Goal: Task Accomplishment & Management: Manage account settings

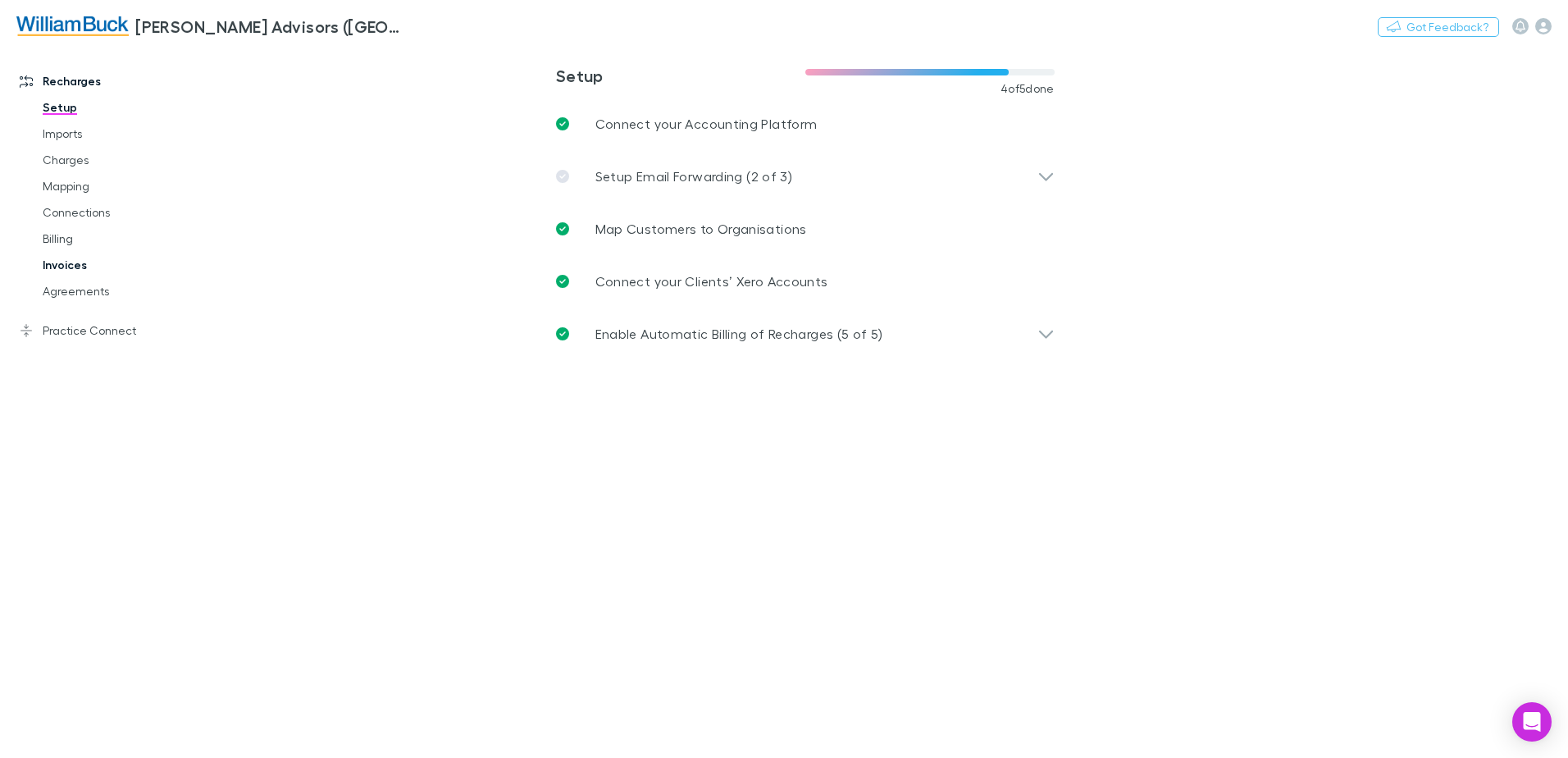
click at [51, 263] on link "Invoices" at bounding box center [123, 264] width 195 height 26
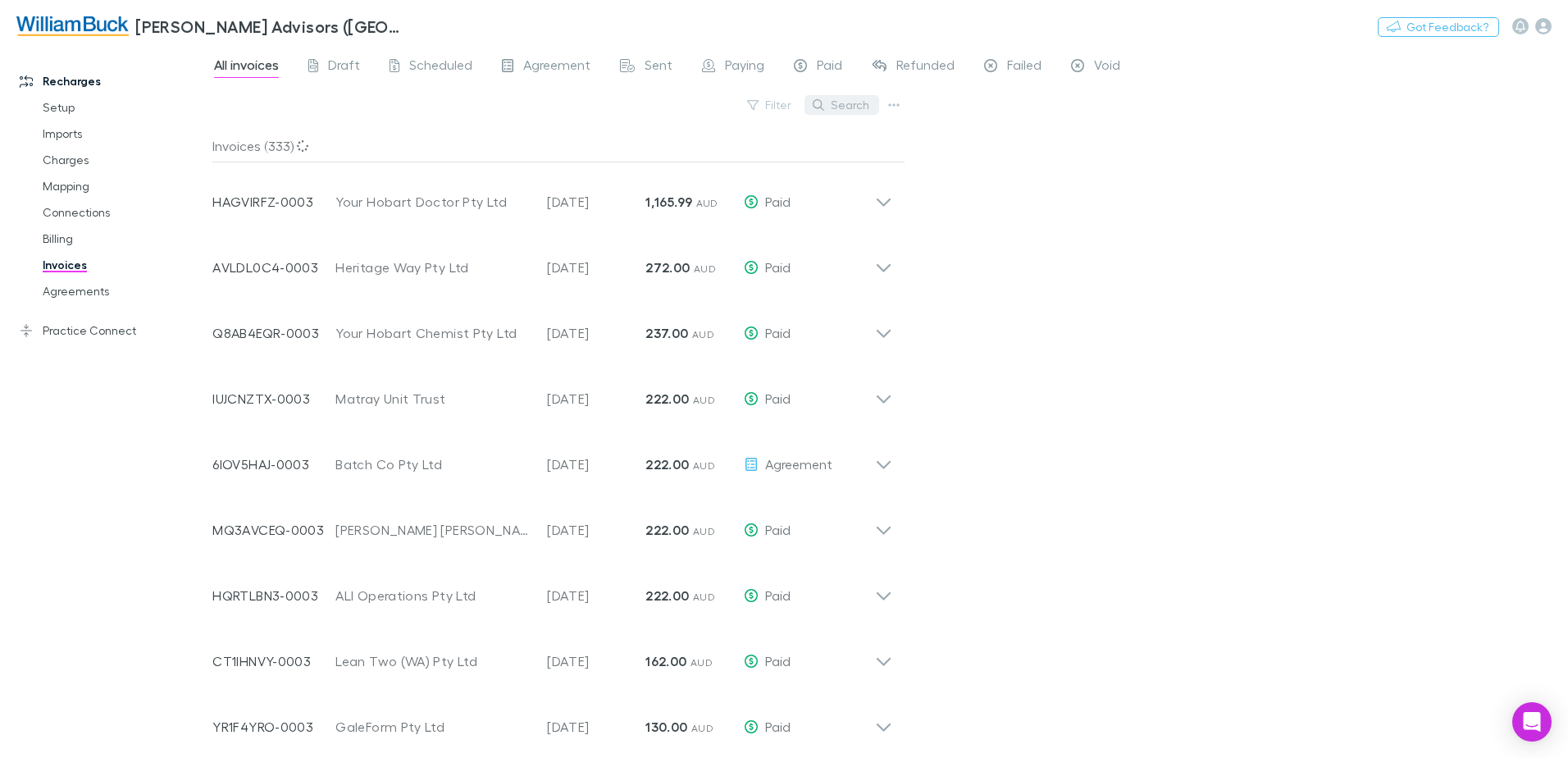
click at [853, 105] on button "Search" at bounding box center [841, 105] width 74 height 19
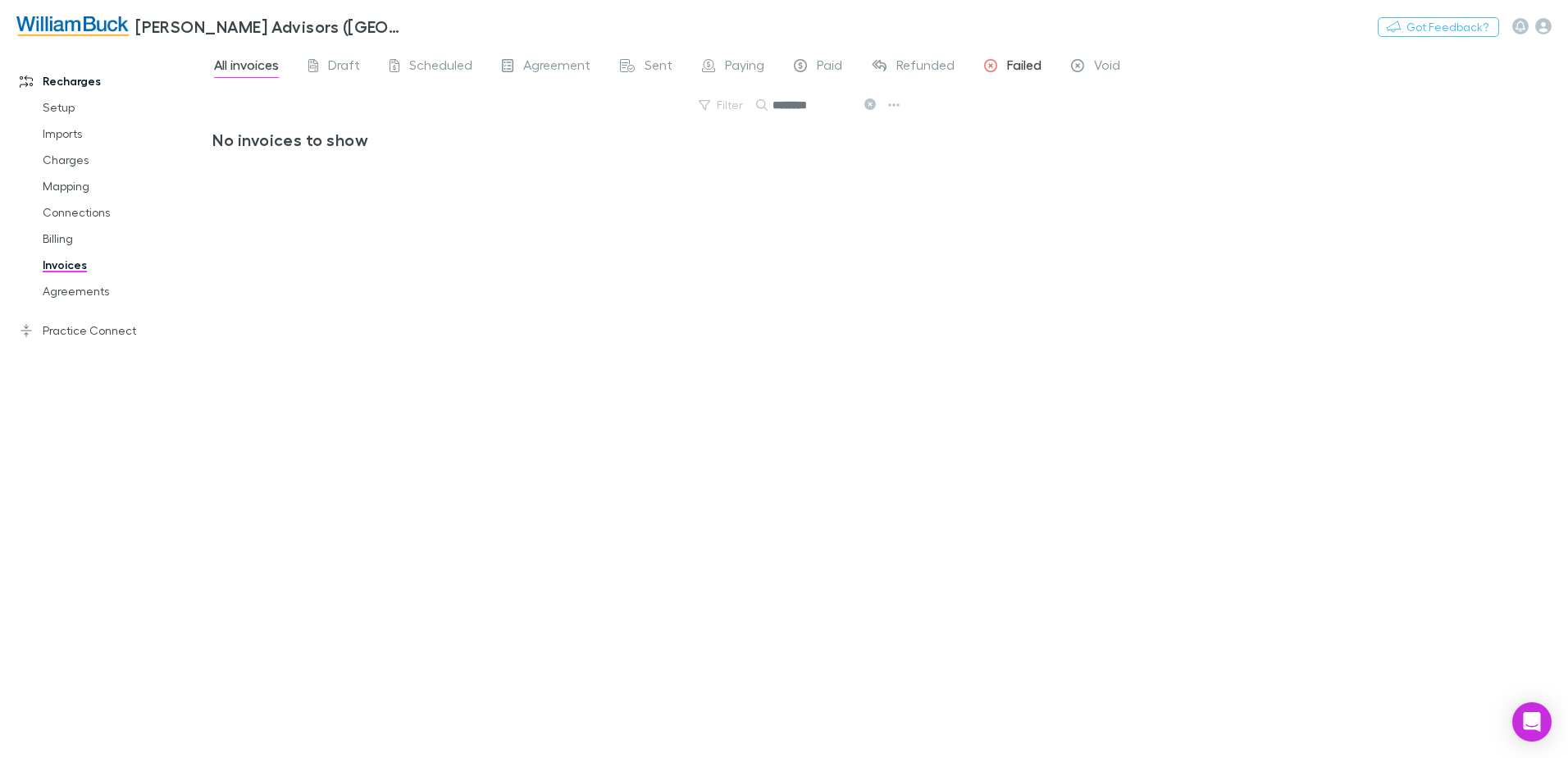
type input "********"
click at [1020, 65] on span "Failed" at bounding box center [1024, 67] width 35 height 21
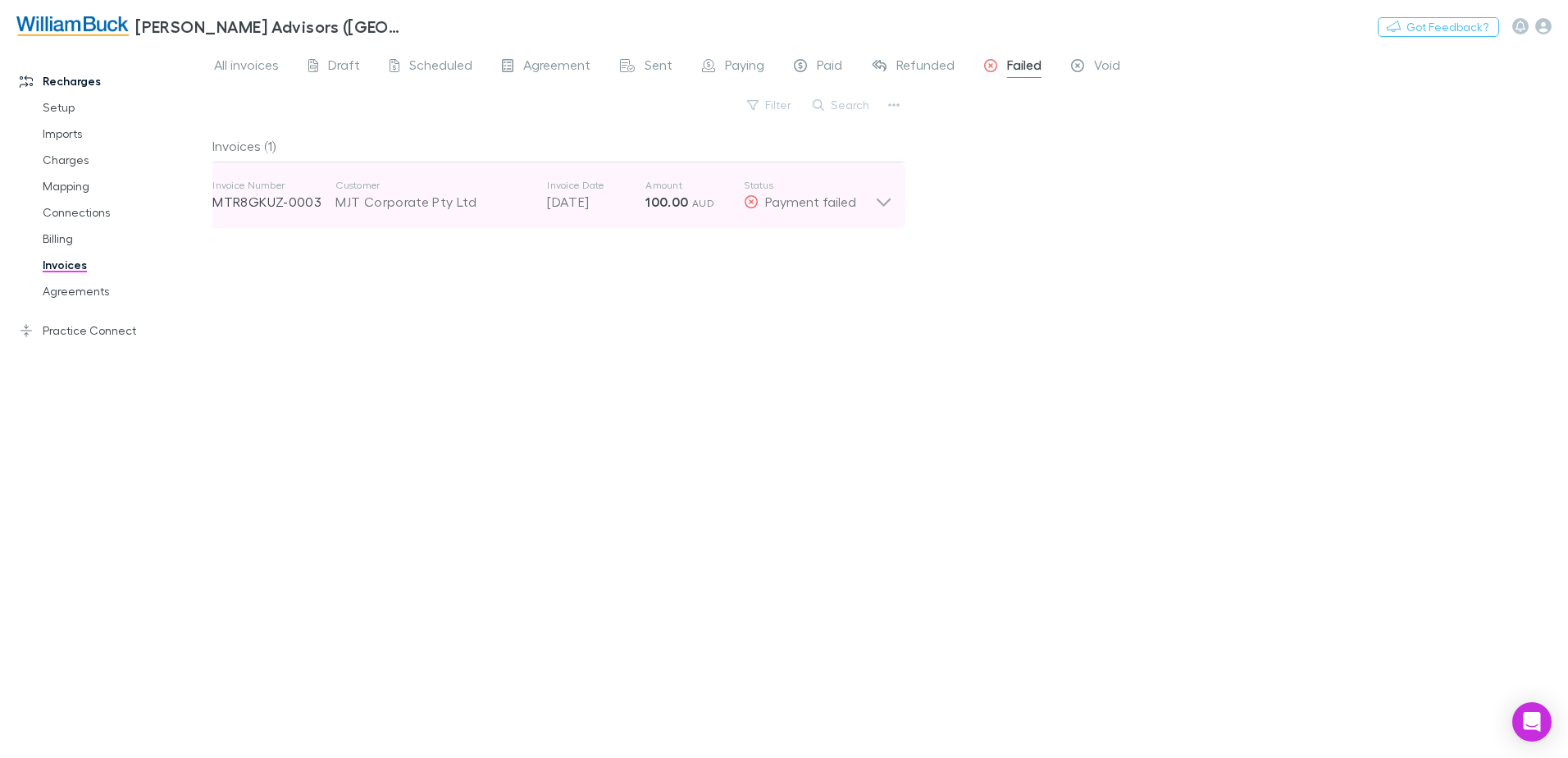
click at [395, 198] on div "MJT Corporate Pty Ltd" at bounding box center [432, 201] width 195 height 19
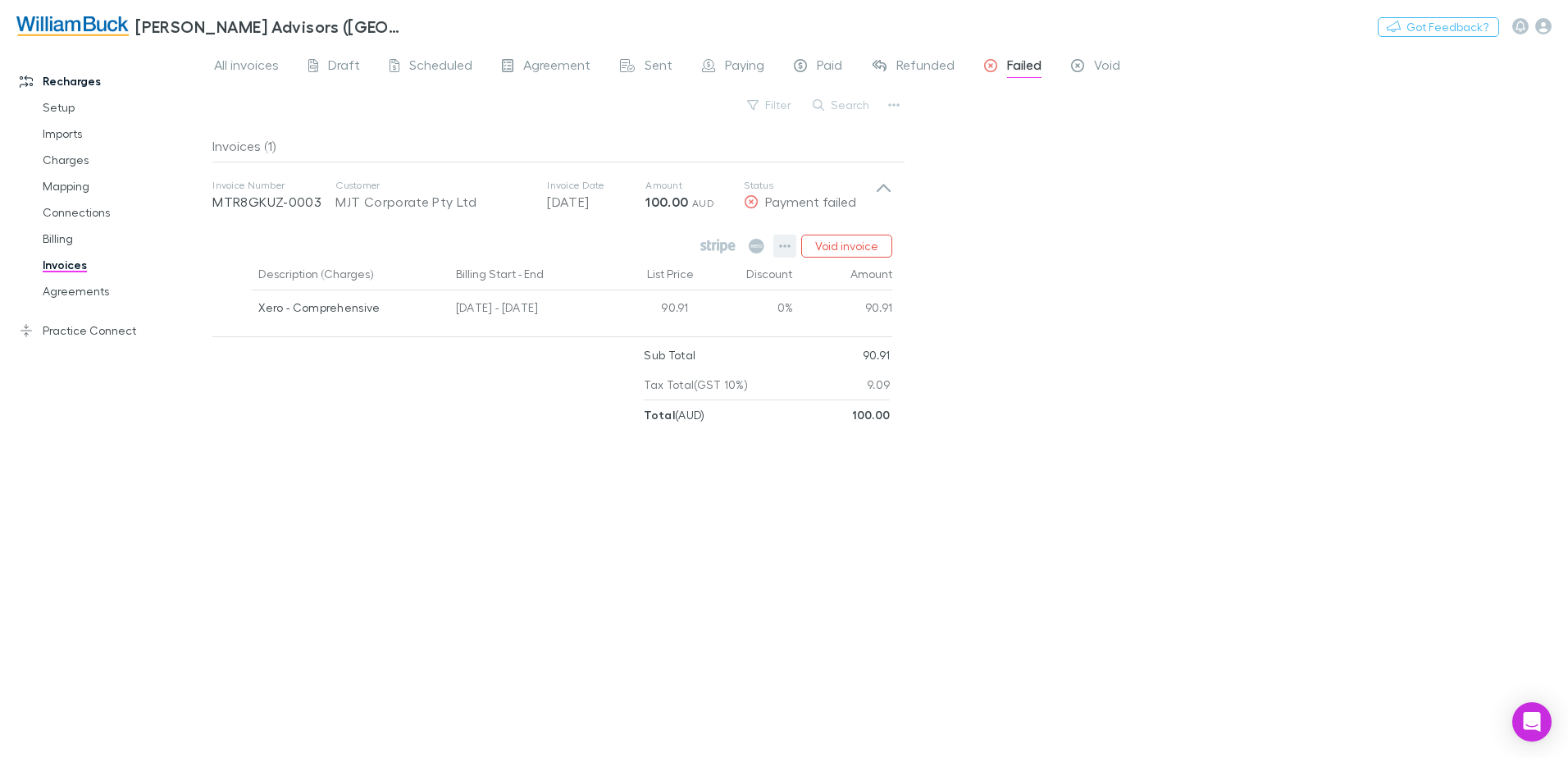
click at [784, 244] on icon "button" at bounding box center [785, 246] width 12 height 14
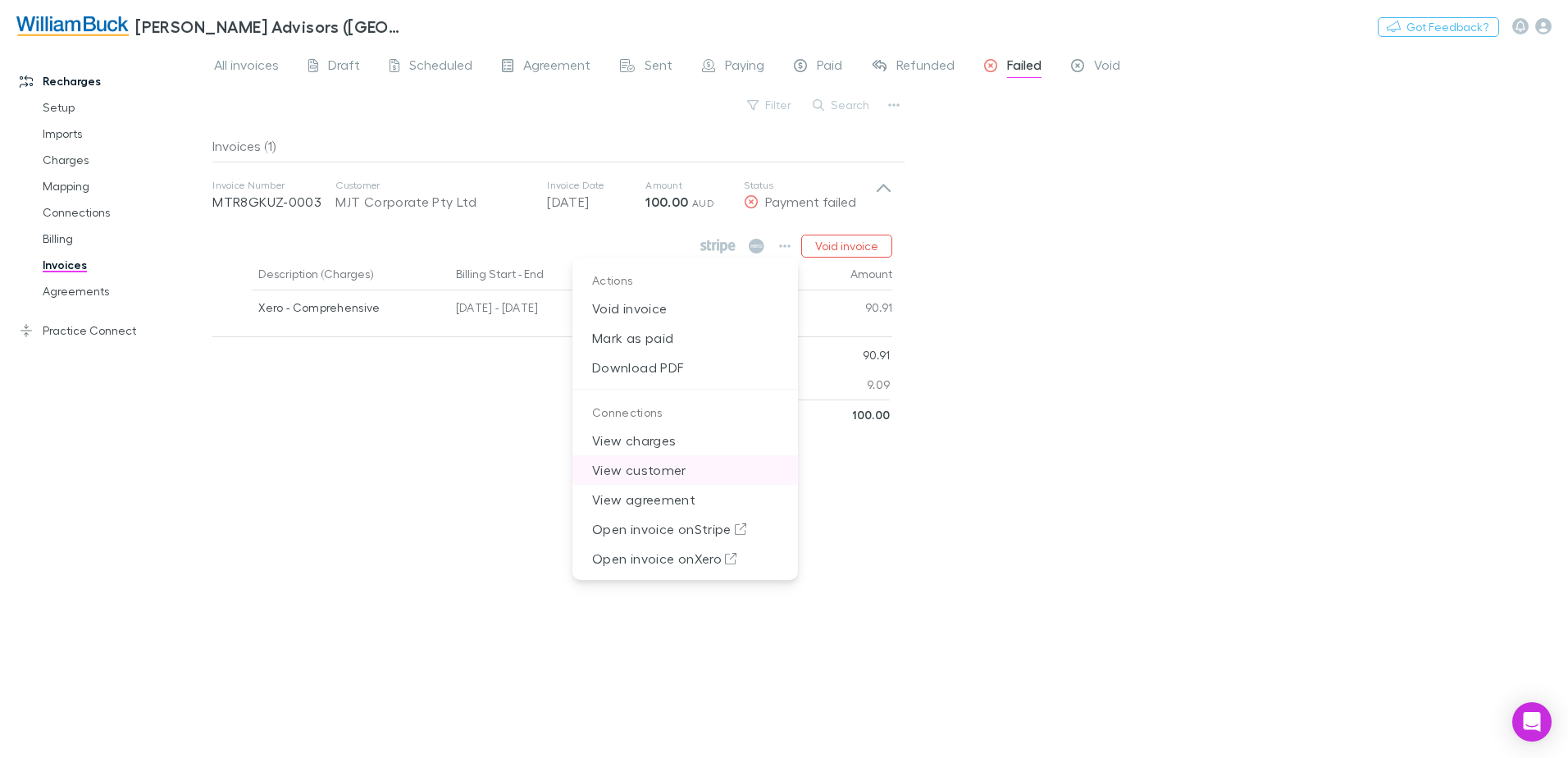
click at [674, 472] on p "View customer" at bounding box center [684, 469] width 225 height 30
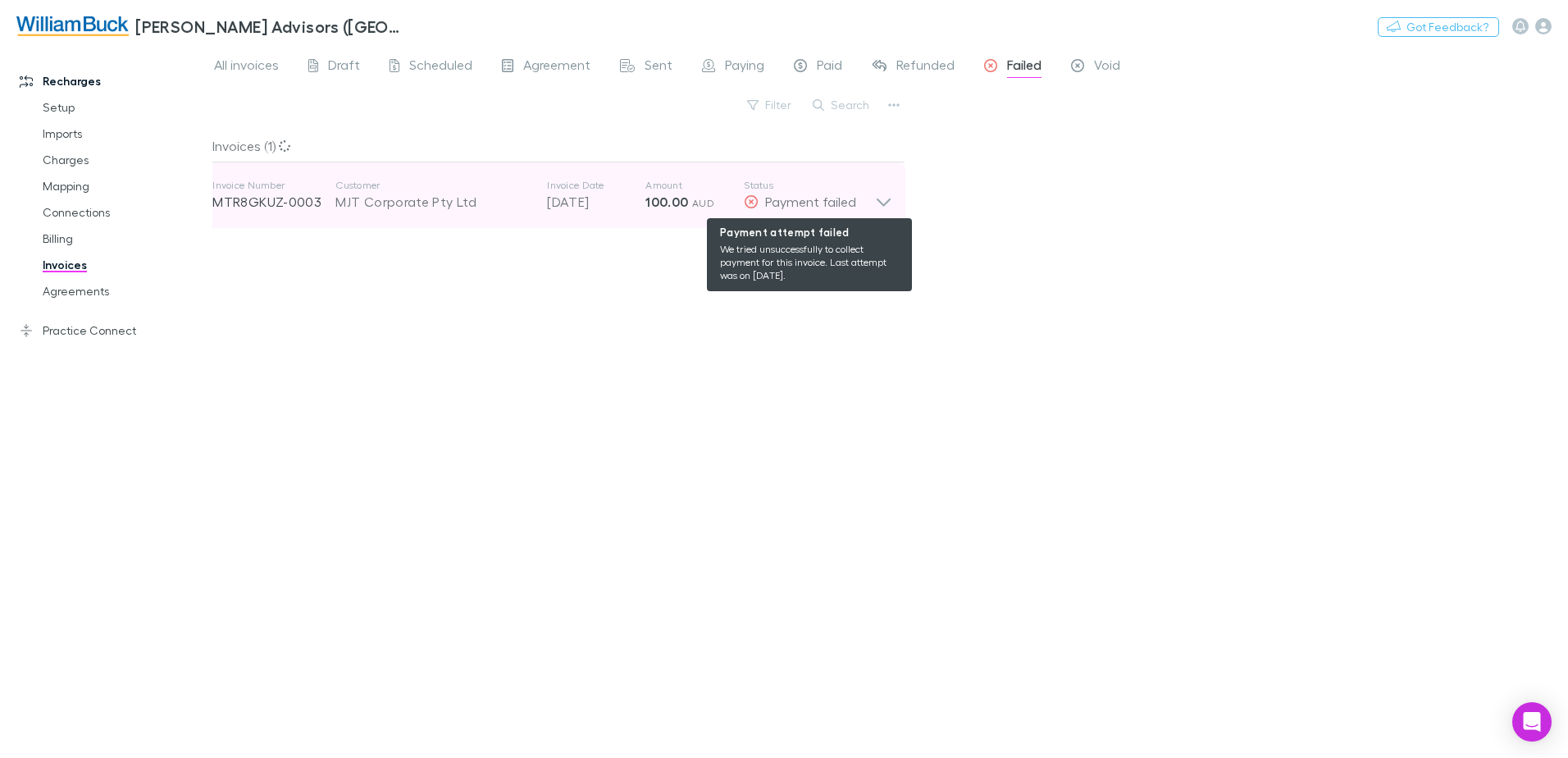
click at [865, 202] on div "Payment failed" at bounding box center [808, 201] width 131 height 19
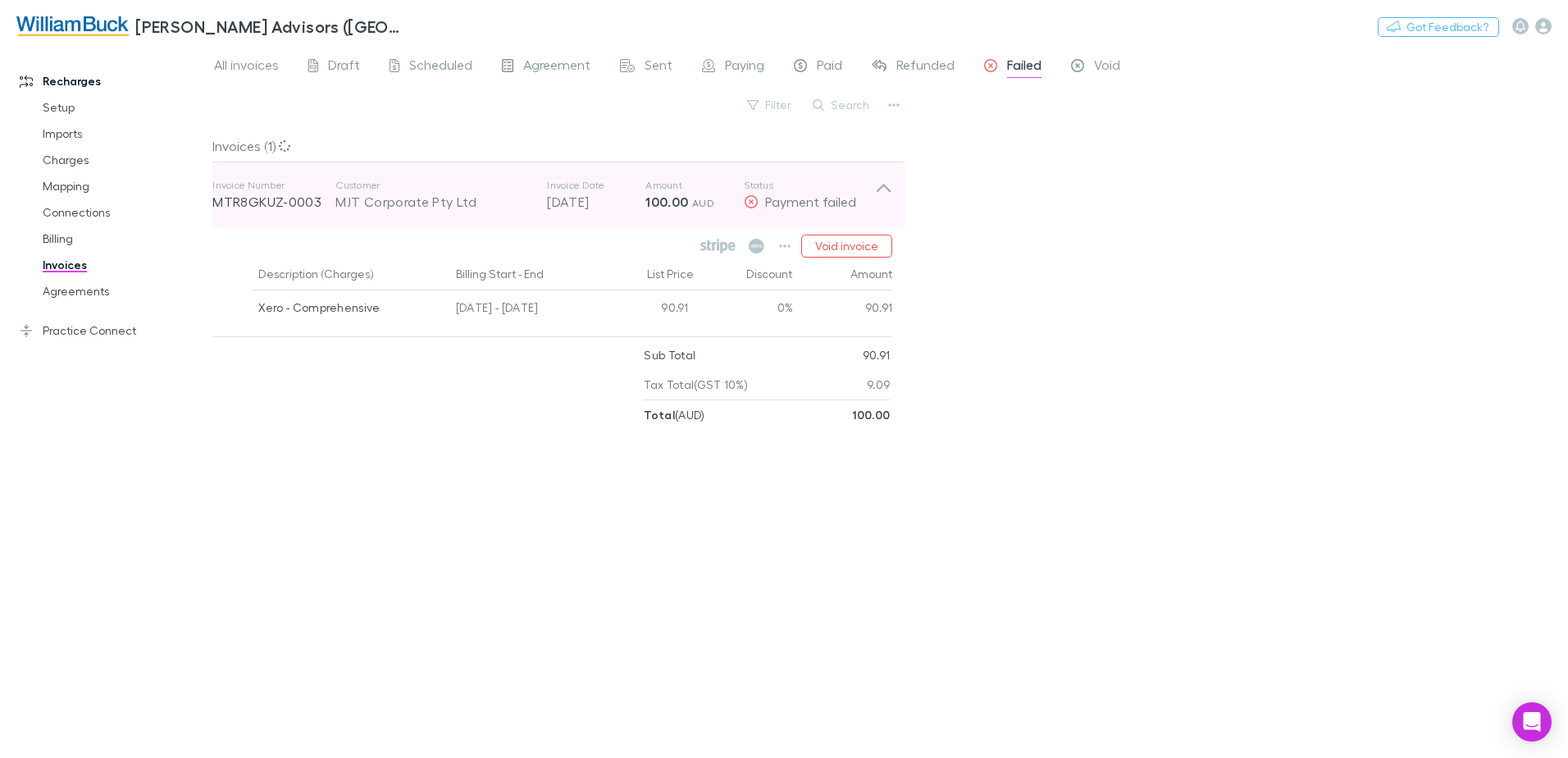
click at [886, 187] on icon at bounding box center [884, 188] width 14 height 8
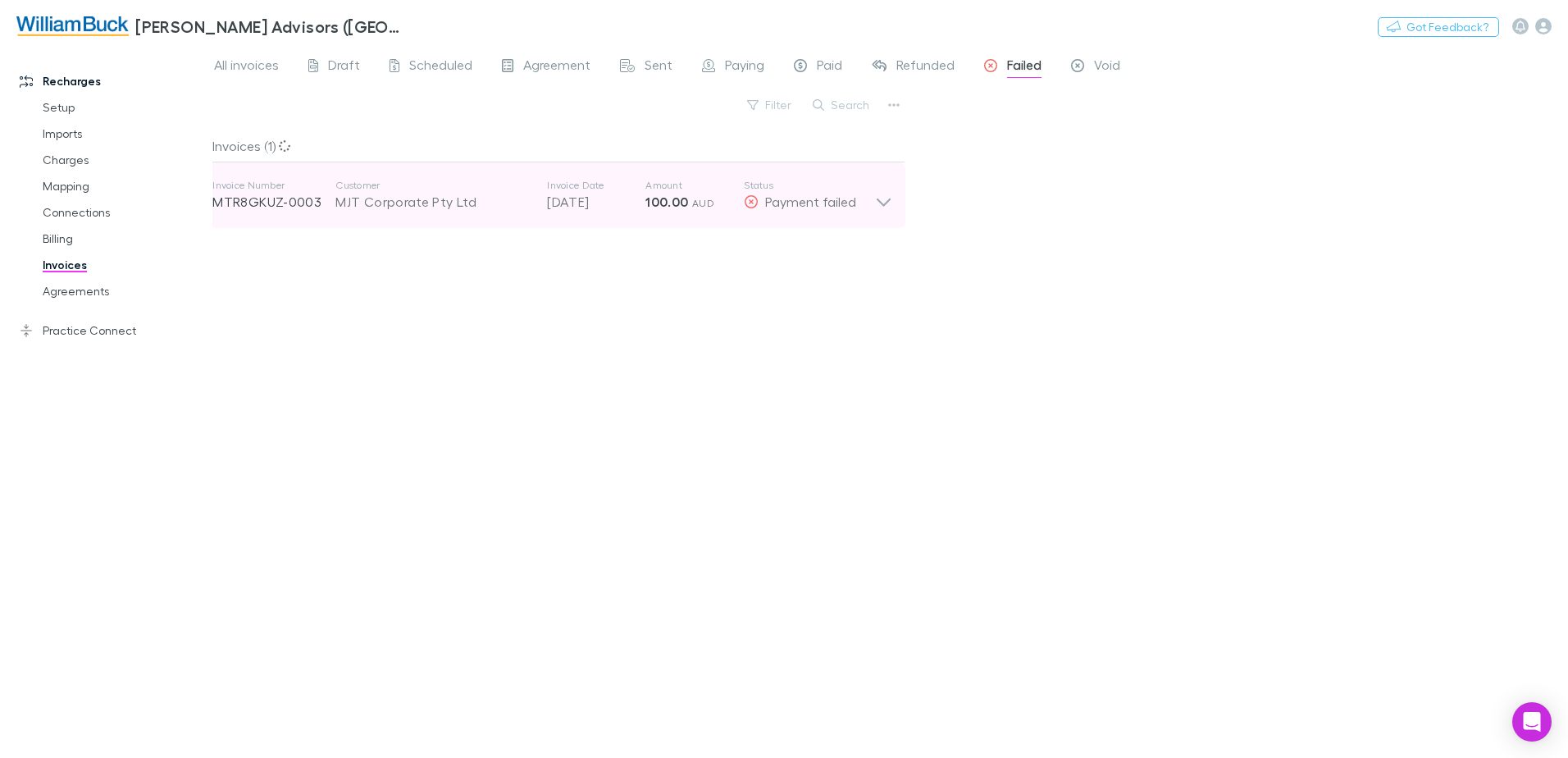
click at [886, 187] on icon at bounding box center [884, 195] width 17 height 33
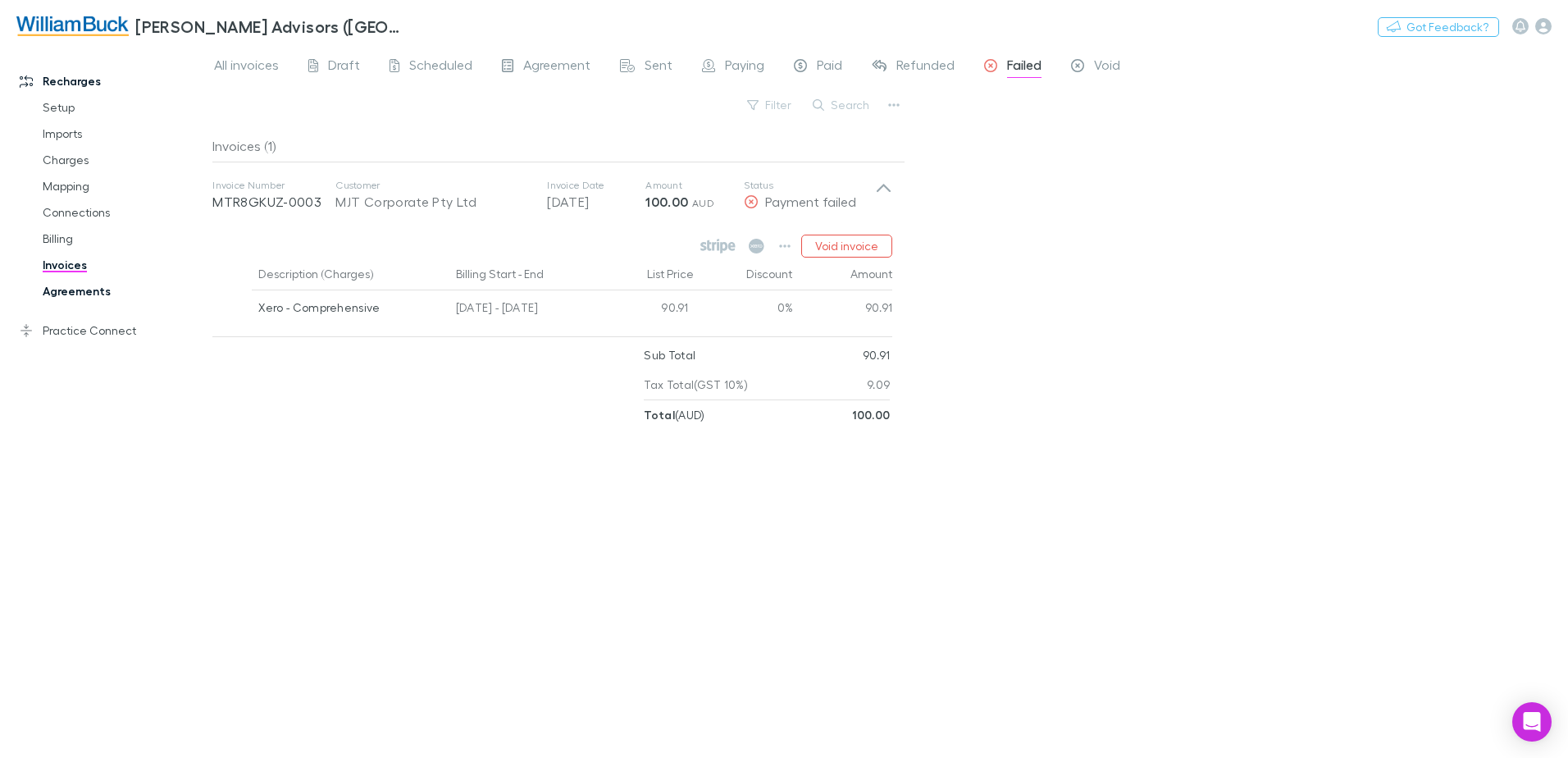
click at [84, 289] on link "Agreements" at bounding box center [123, 290] width 195 height 26
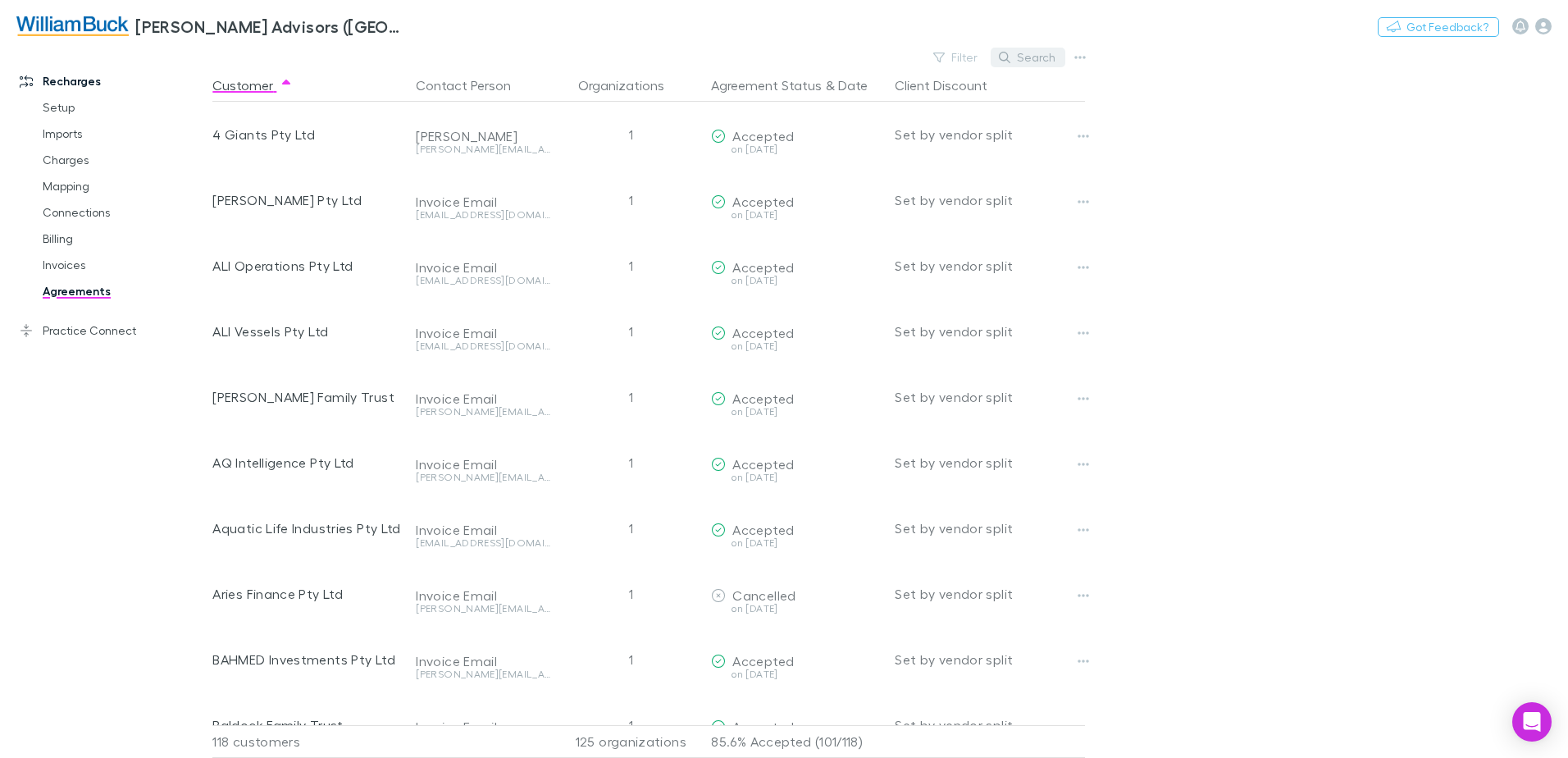
click at [1022, 51] on button "Search" at bounding box center [1028, 57] width 74 height 19
click at [1004, 65] on input "text" at bounding box center [999, 57] width 82 height 23
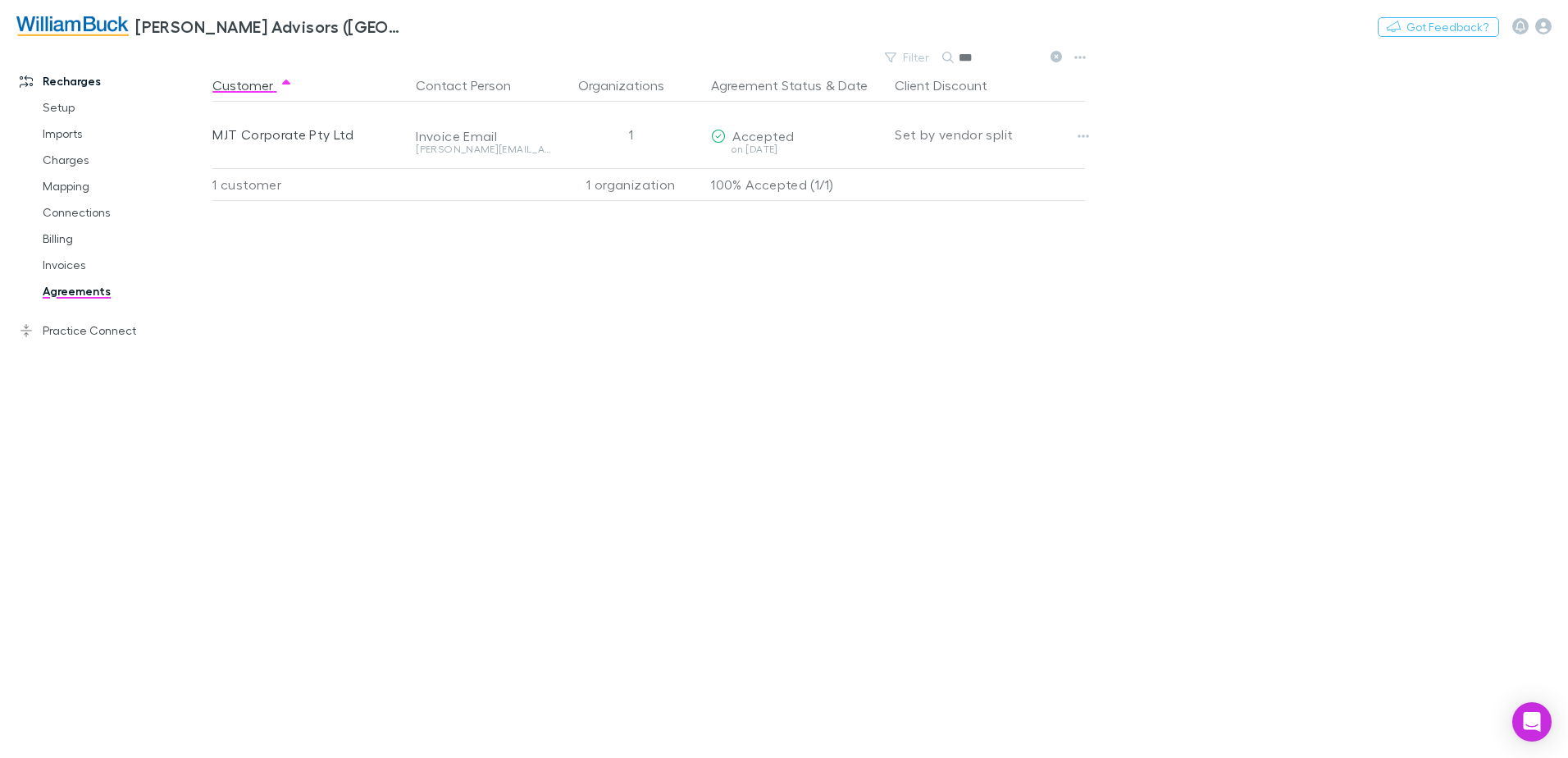
type input "***"
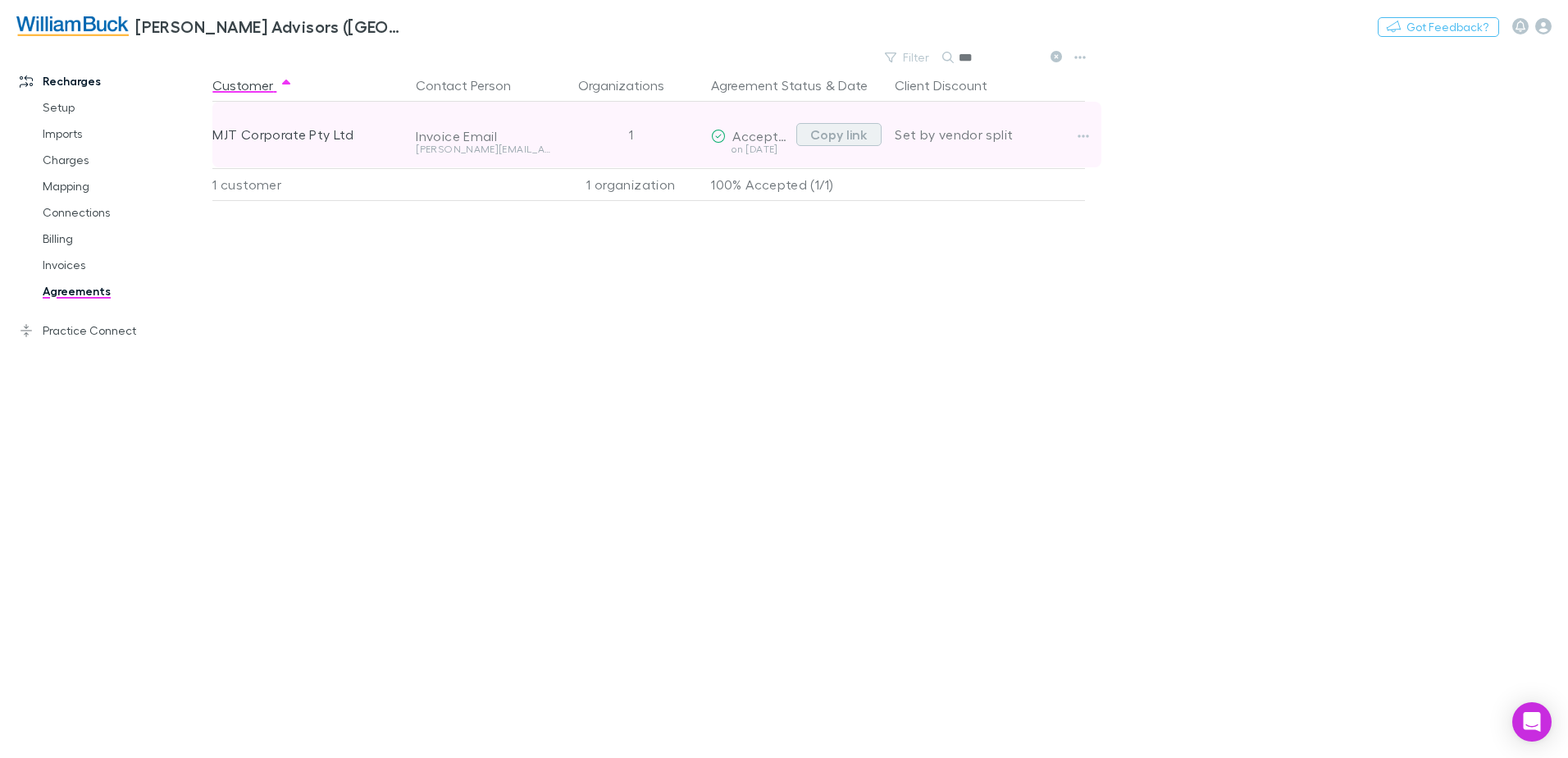
click at [843, 137] on button "Copy link" at bounding box center [838, 134] width 85 height 23
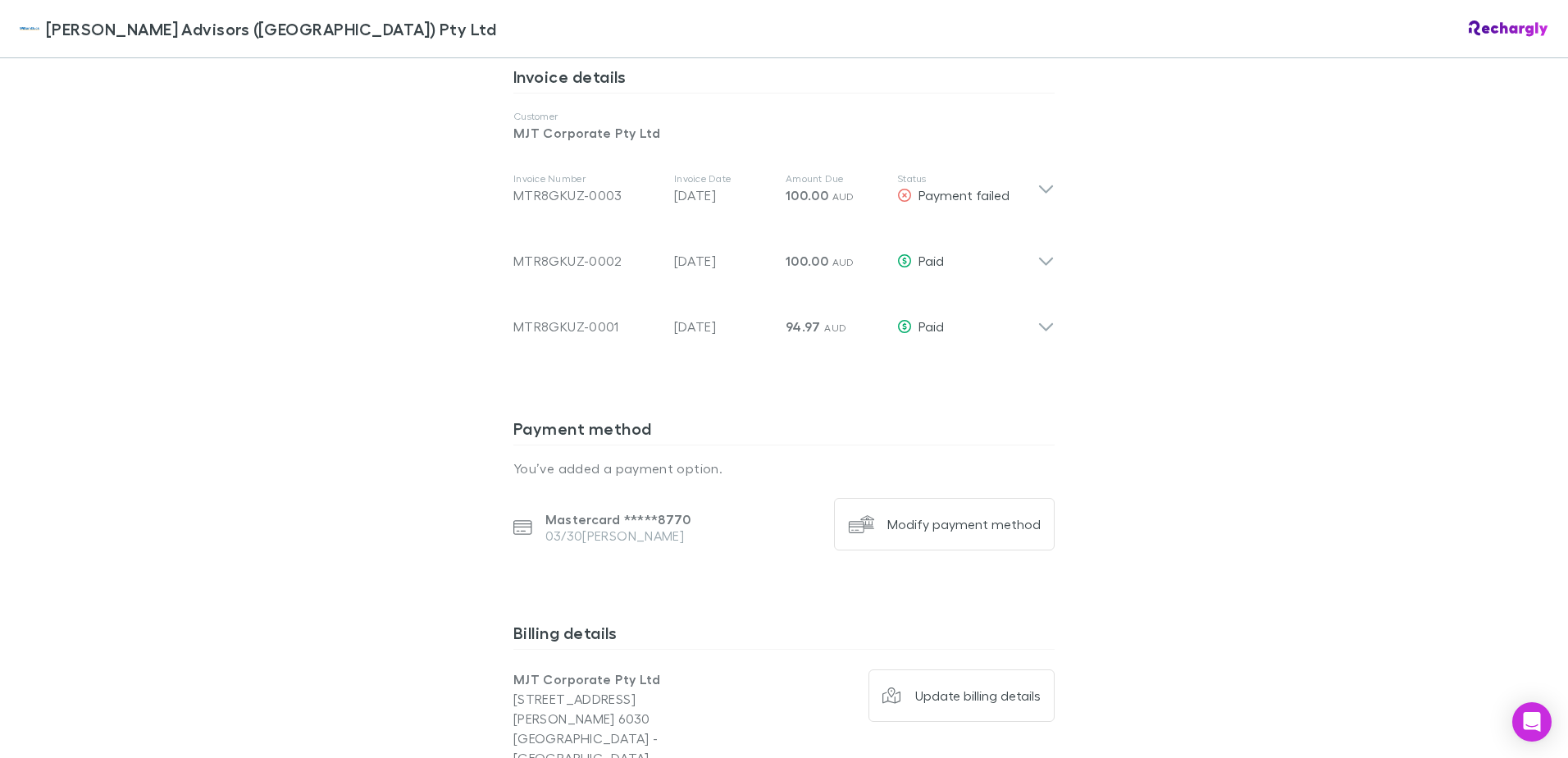
scroll to position [738, 0]
